Goal: Browse casually

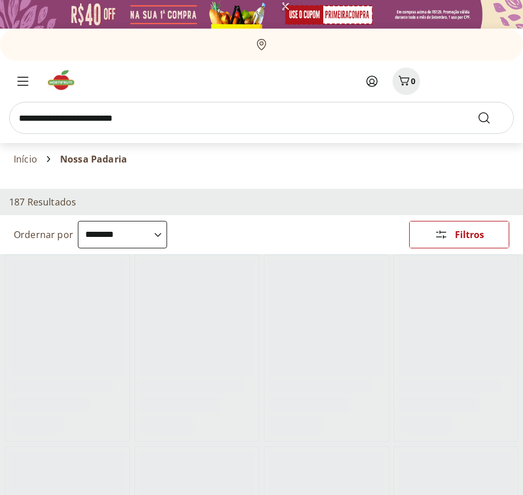
select select "**********"
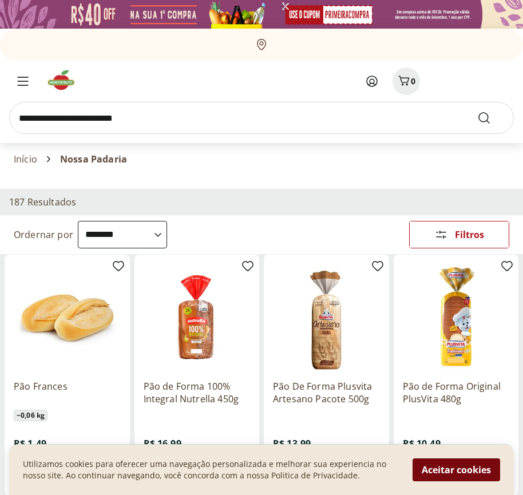
click at [456, 470] on button "Aceitar cookies" at bounding box center [457, 469] width 88 height 23
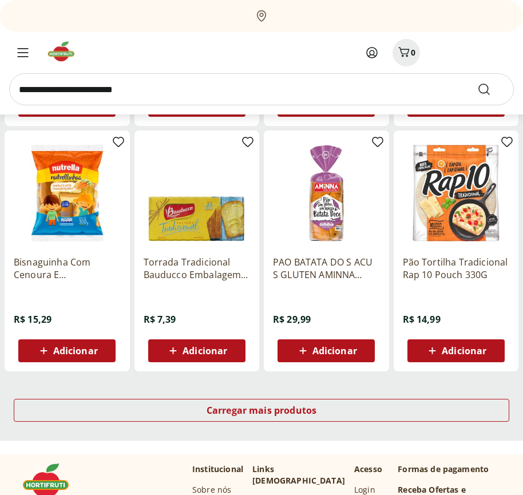
scroll to position [597, 0]
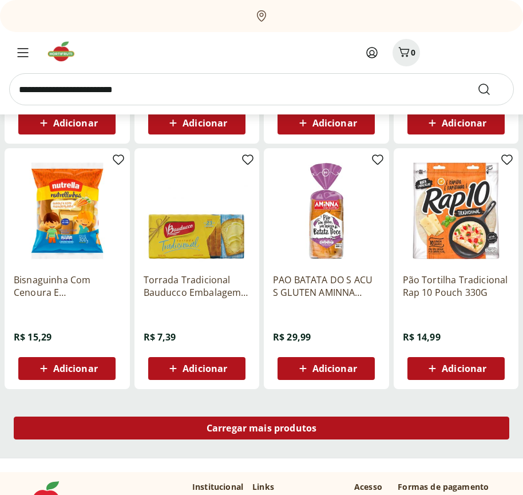
click at [262, 430] on span "Carregar mais produtos" at bounding box center [262, 427] width 110 height 9
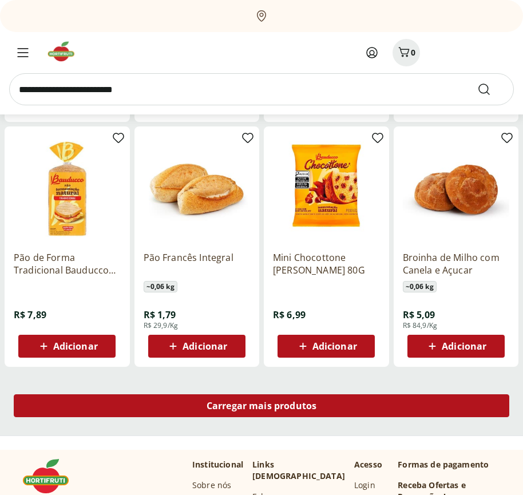
scroll to position [1337, 0]
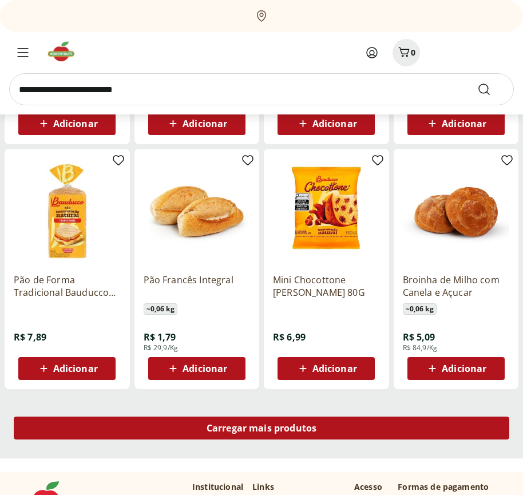
click at [262, 428] on span "Carregar mais produtos" at bounding box center [262, 427] width 110 height 9
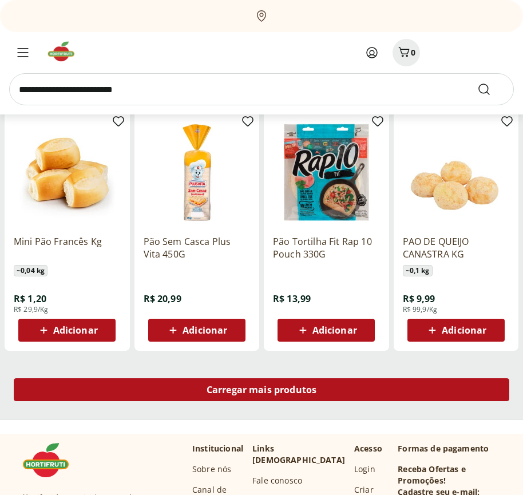
scroll to position [2077, 0]
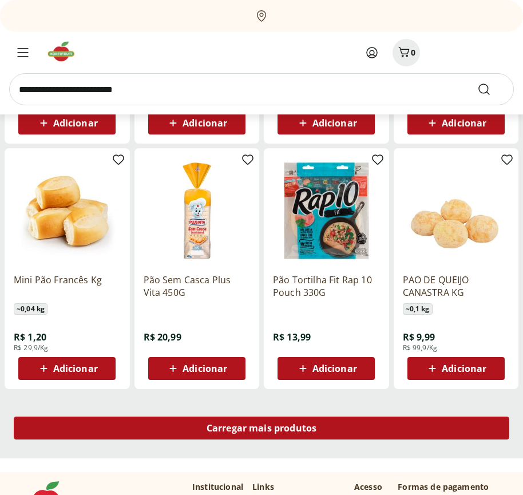
click at [262, 430] on span "Carregar mais produtos" at bounding box center [262, 427] width 110 height 9
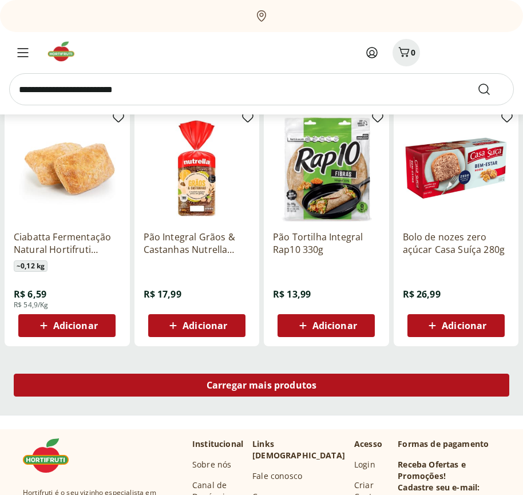
scroll to position [2817, 0]
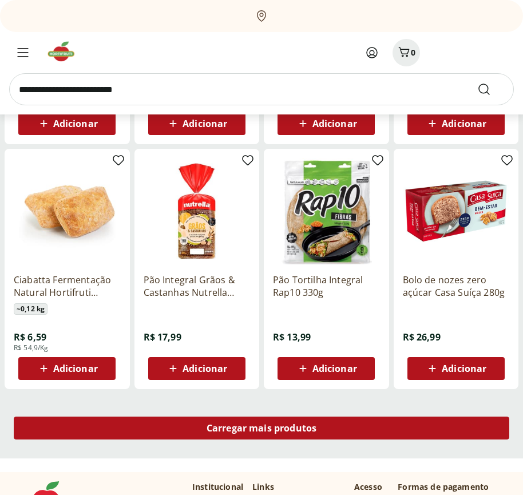
click at [262, 428] on span "Carregar mais produtos" at bounding box center [262, 427] width 110 height 9
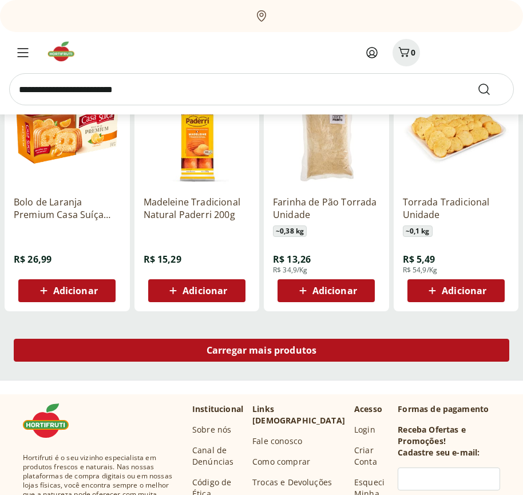
scroll to position [3558, 0]
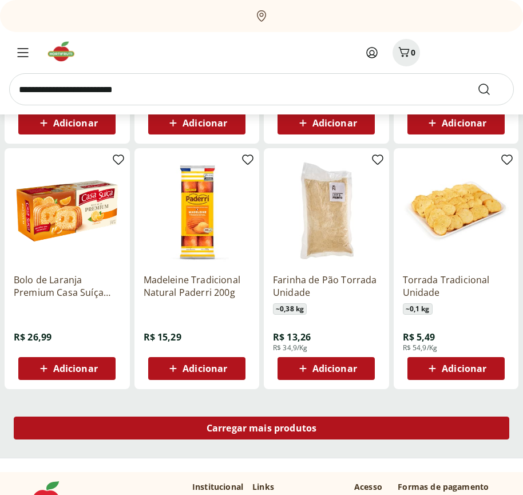
click at [262, 430] on span "Carregar mais produtos" at bounding box center [262, 427] width 110 height 9
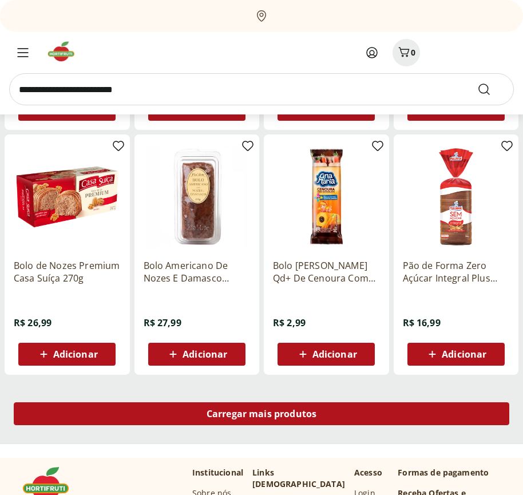
scroll to position [4298, 0]
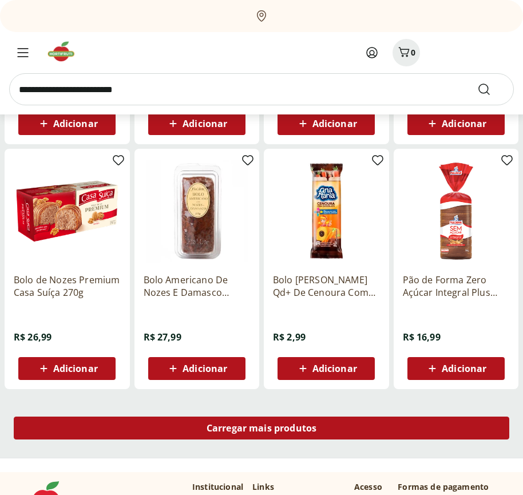
click at [262, 428] on span "Carregar mais produtos" at bounding box center [262, 427] width 110 height 9
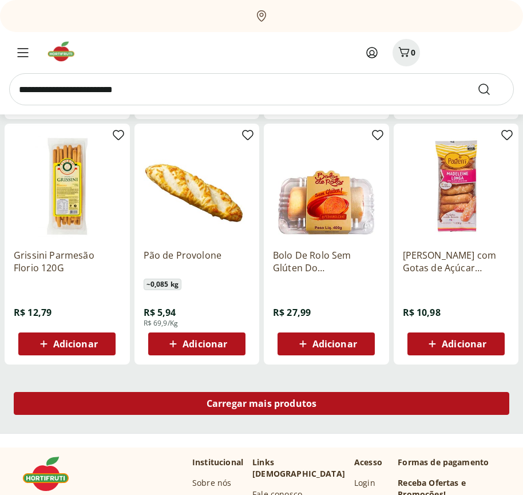
scroll to position [5038, 0]
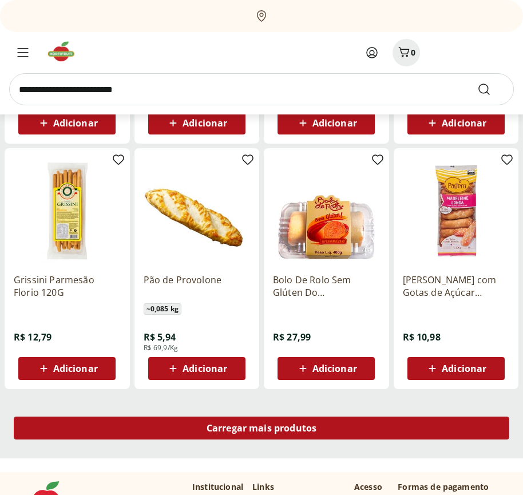
click at [262, 430] on span "Carregar mais produtos" at bounding box center [262, 427] width 110 height 9
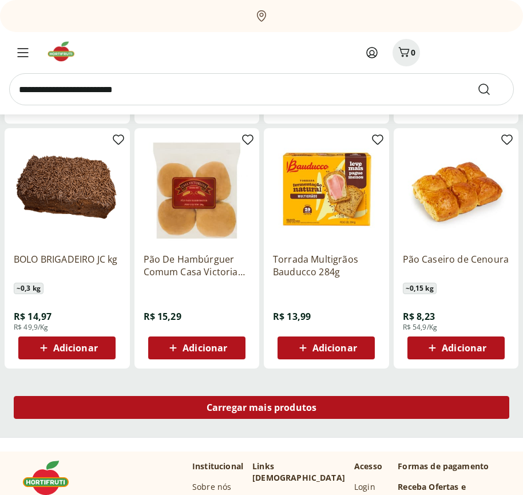
scroll to position [5778, 0]
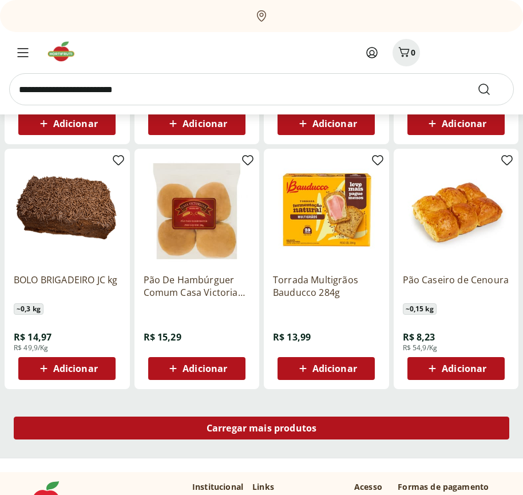
click at [262, 428] on span "Carregar mais produtos" at bounding box center [262, 427] width 110 height 9
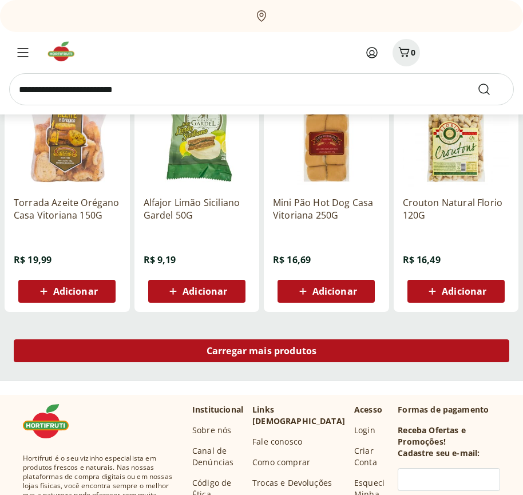
scroll to position [6519, 0]
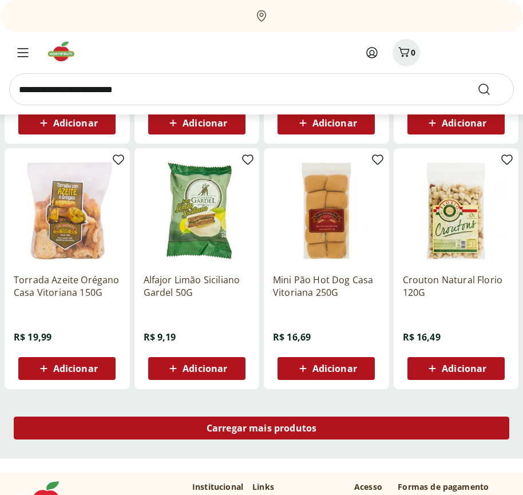
click at [262, 430] on span "Carregar mais produtos" at bounding box center [262, 427] width 110 height 9
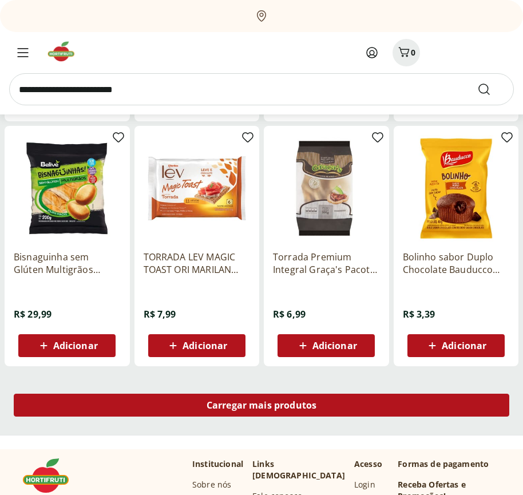
scroll to position [7259, 0]
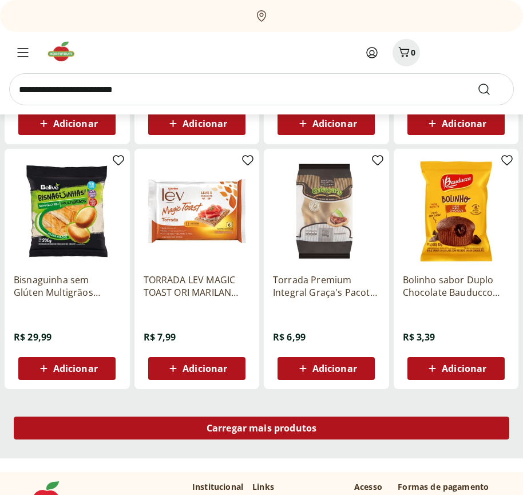
click at [262, 428] on span "Carregar mais produtos" at bounding box center [262, 427] width 110 height 9
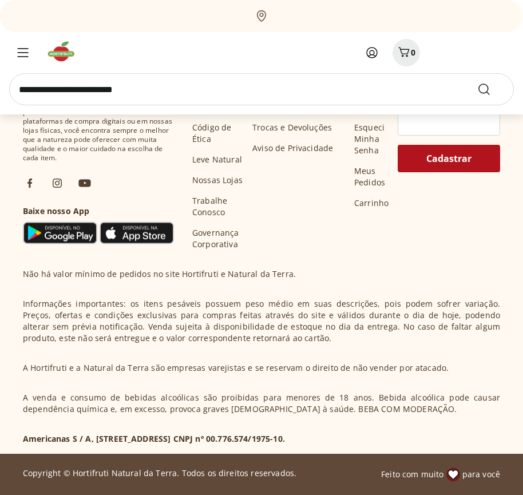
scroll to position [7999, 0]
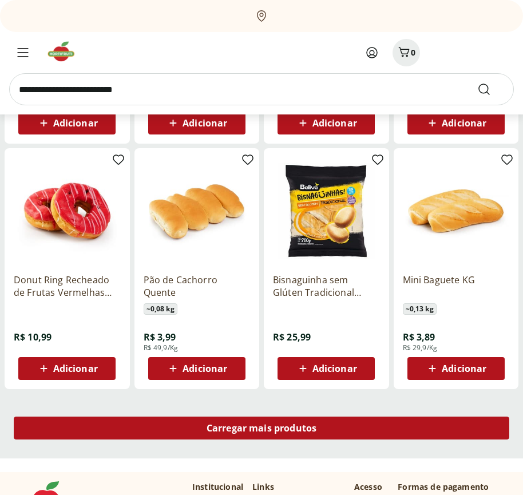
click at [262, 430] on span "Carregar mais produtos" at bounding box center [262, 427] width 110 height 9
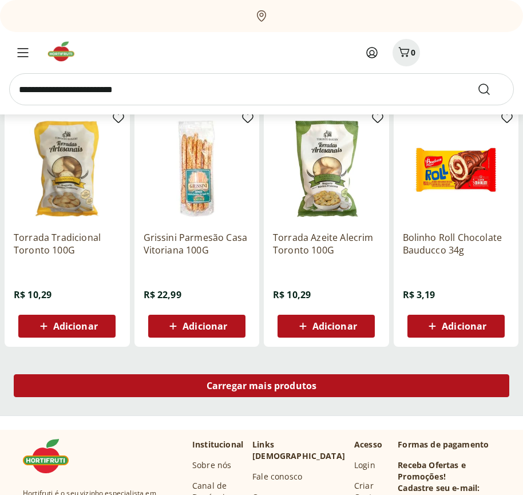
scroll to position [8739, 0]
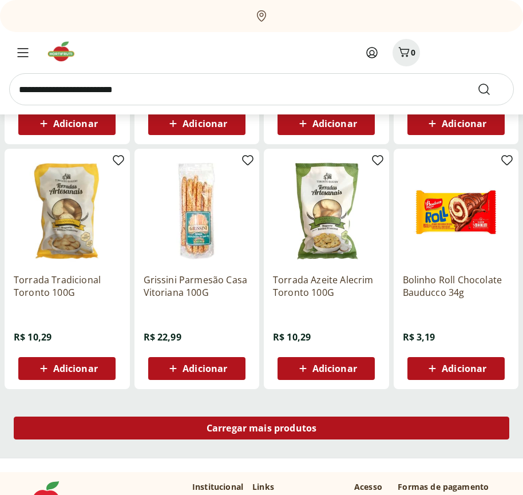
click at [262, 428] on span "Carregar mais produtos" at bounding box center [262, 427] width 110 height 9
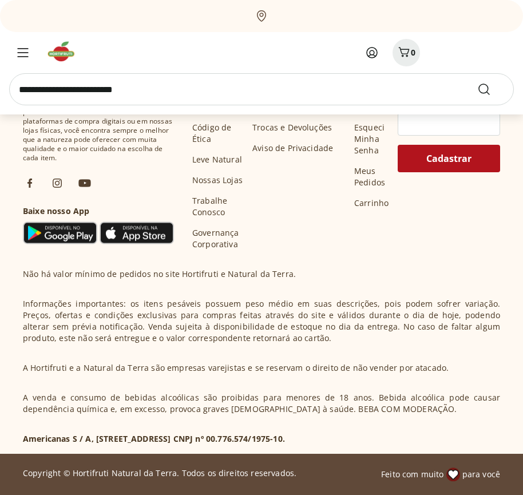
scroll to position [9480, 0]
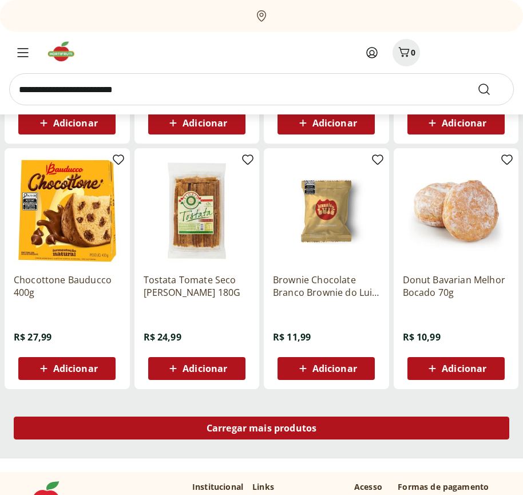
click at [262, 430] on span "Carregar mais produtos" at bounding box center [262, 427] width 110 height 9
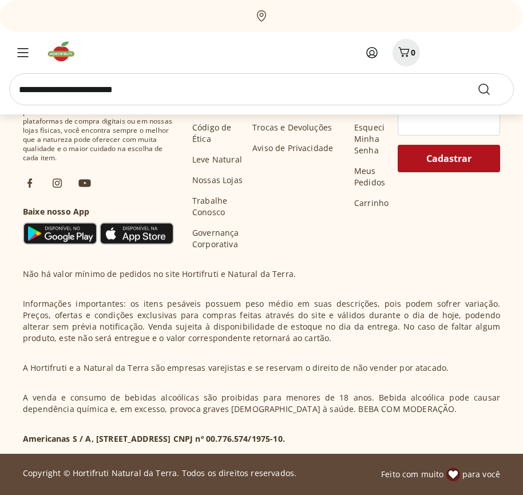
scroll to position [10220, 0]
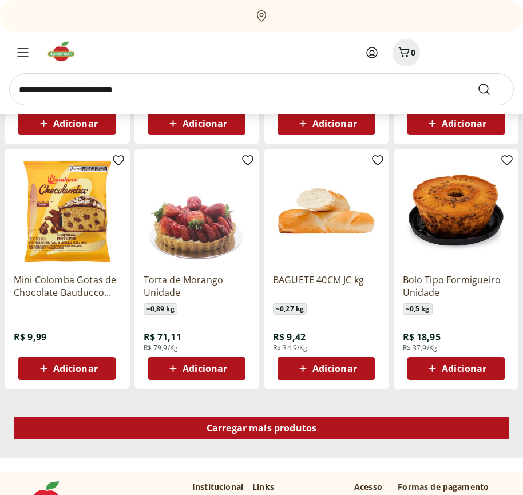
click at [262, 428] on span "Carregar mais produtos" at bounding box center [262, 427] width 110 height 9
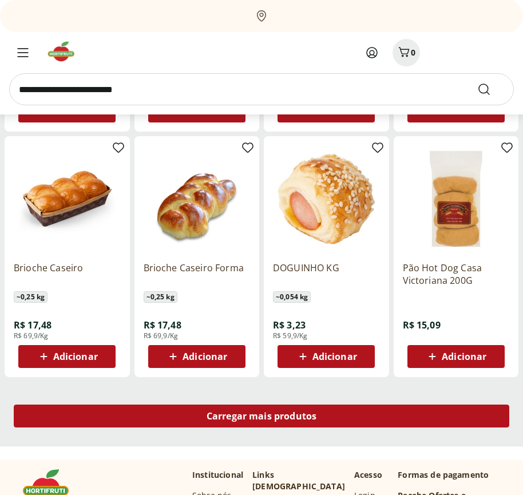
scroll to position [10960, 0]
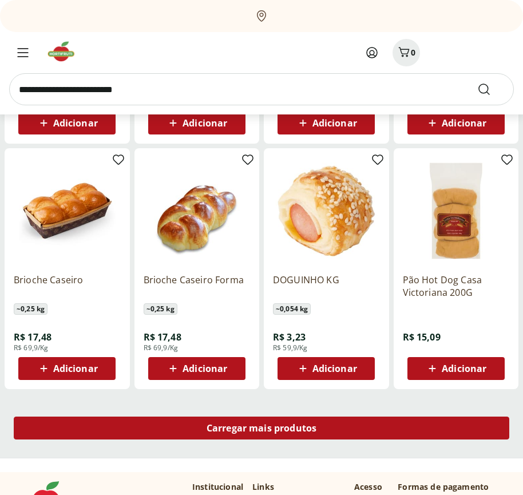
click at [262, 430] on span "Carregar mais produtos" at bounding box center [262, 427] width 110 height 9
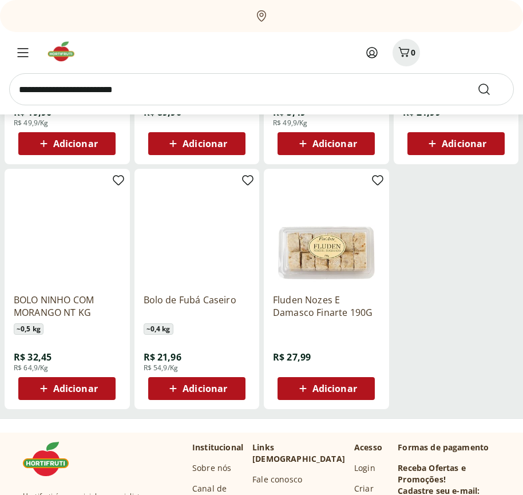
scroll to position [351, 0]
